Goal: Navigation & Orientation: Understand site structure

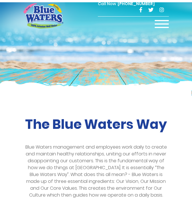
scroll to position [321, 0]
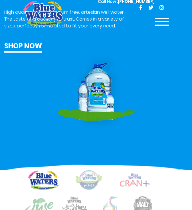
click at [165, 18] on span at bounding box center [162, 18] width 14 height 1
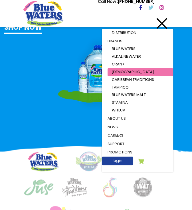
scroll to position [350, 0]
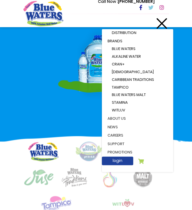
click at [121, 117] on link "about us" at bounding box center [137, 118] width 71 height 9
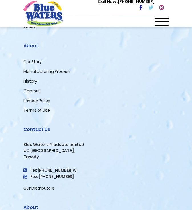
scroll to position [1954, 0]
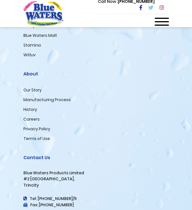
click at [31, 87] on link "Our Story" at bounding box center [32, 90] width 18 height 6
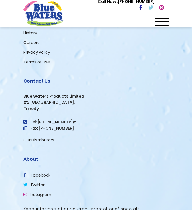
scroll to position [2039, 0]
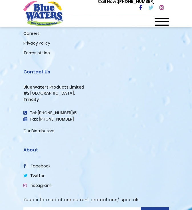
click at [37, 163] on link "facebook" at bounding box center [36, 166] width 27 height 6
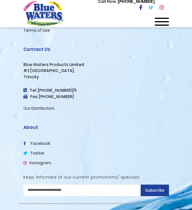
scroll to position [2068, 0]
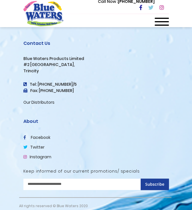
click at [41, 135] on link "facebook" at bounding box center [36, 138] width 27 height 6
